Goal: Task Accomplishment & Management: Use online tool/utility

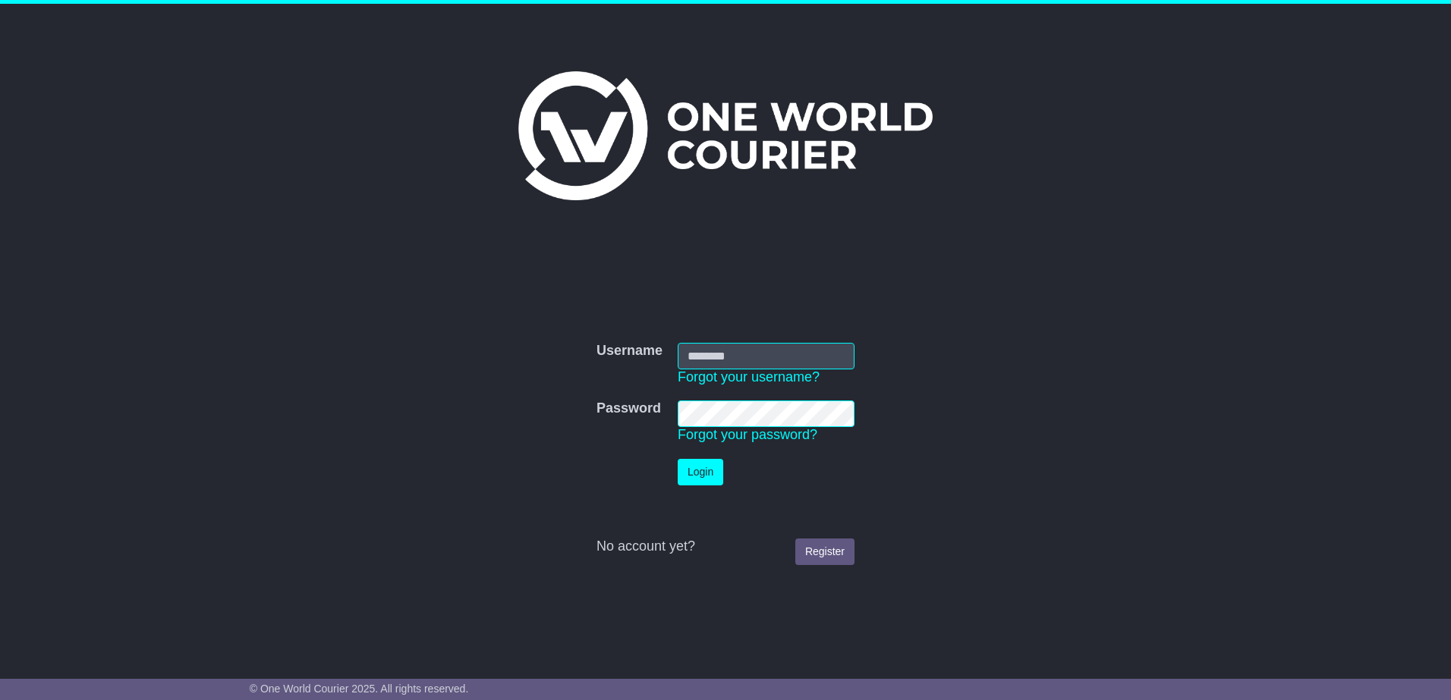
type input "**********"
click at [709, 483] on button "Login" at bounding box center [701, 472] width 46 height 27
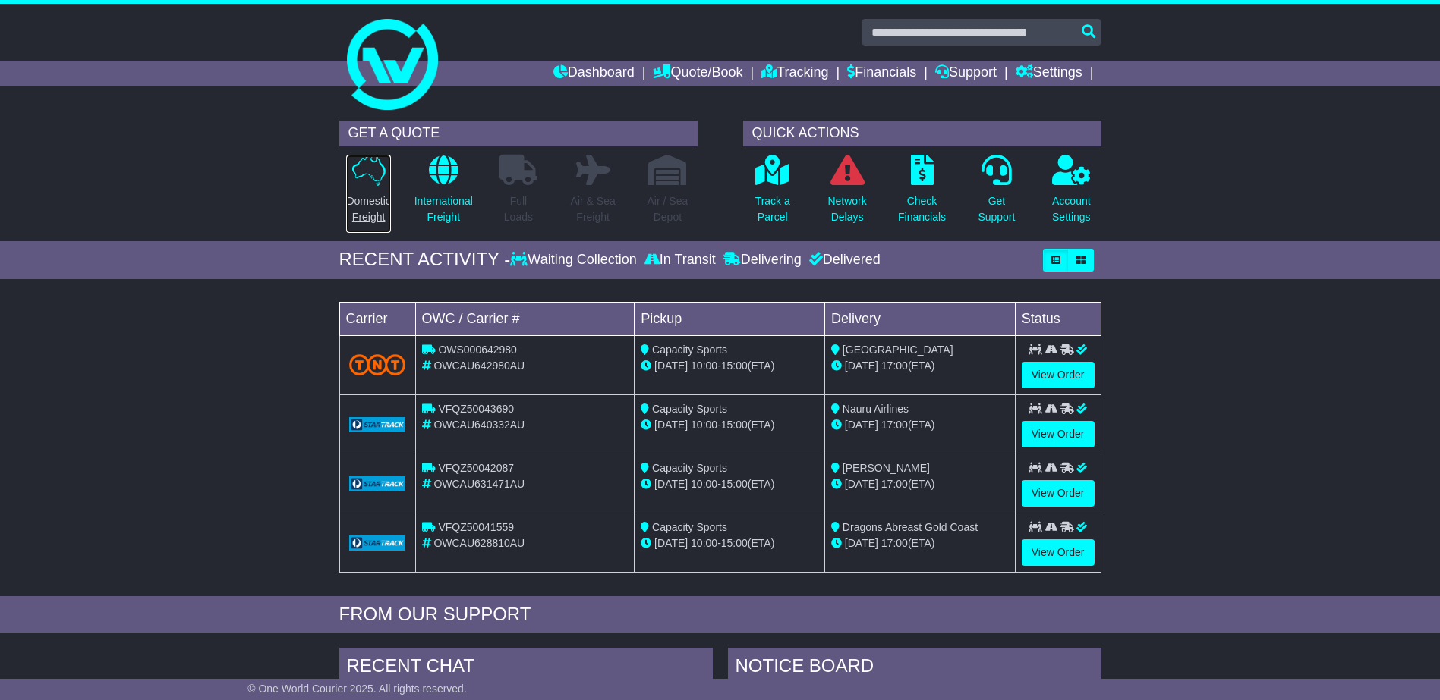
click at [378, 208] on p "Domestic Freight" at bounding box center [368, 210] width 44 height 32
